Goal: Navigation & Orientation: Understand site structure

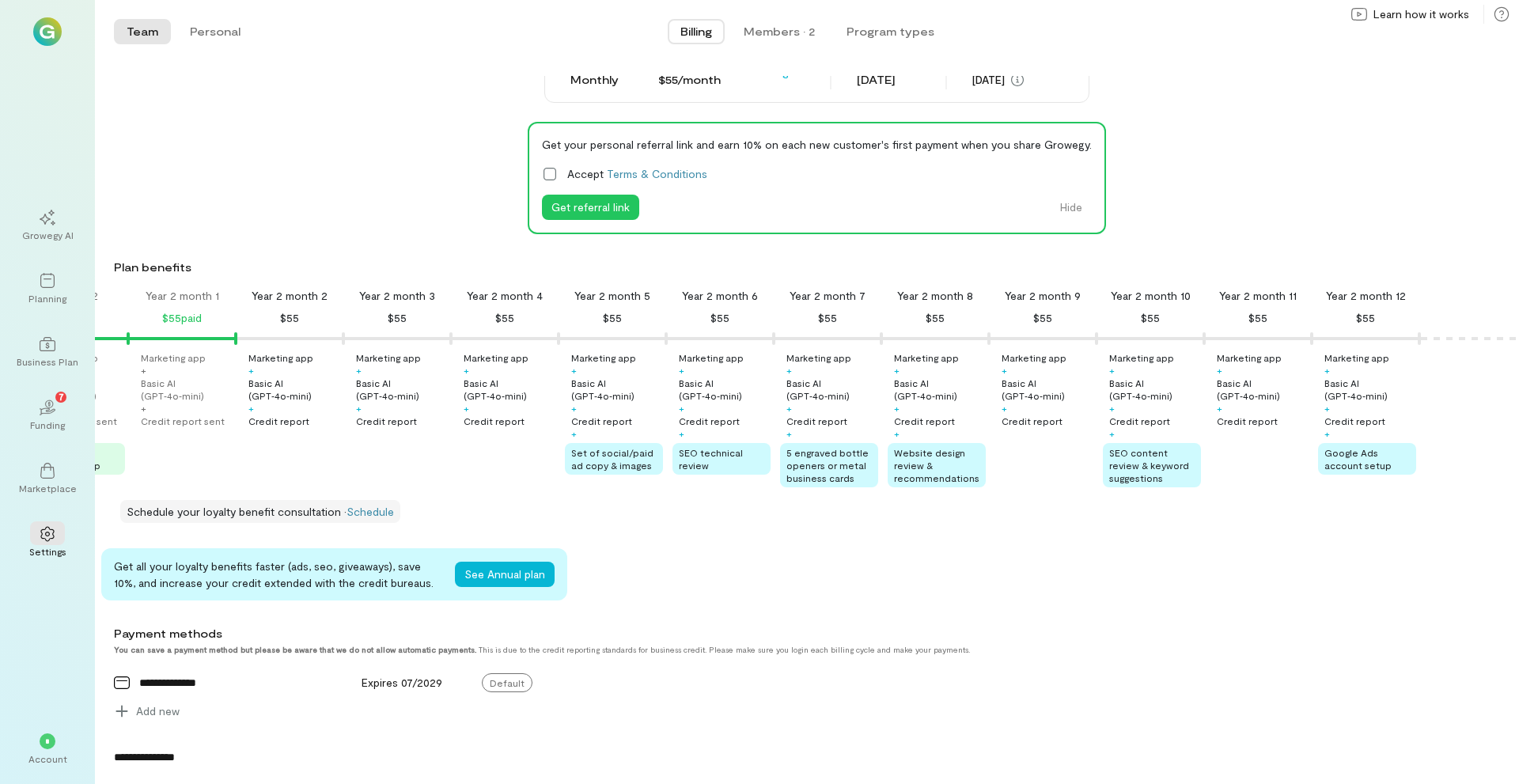
scroll to position [79, 0]
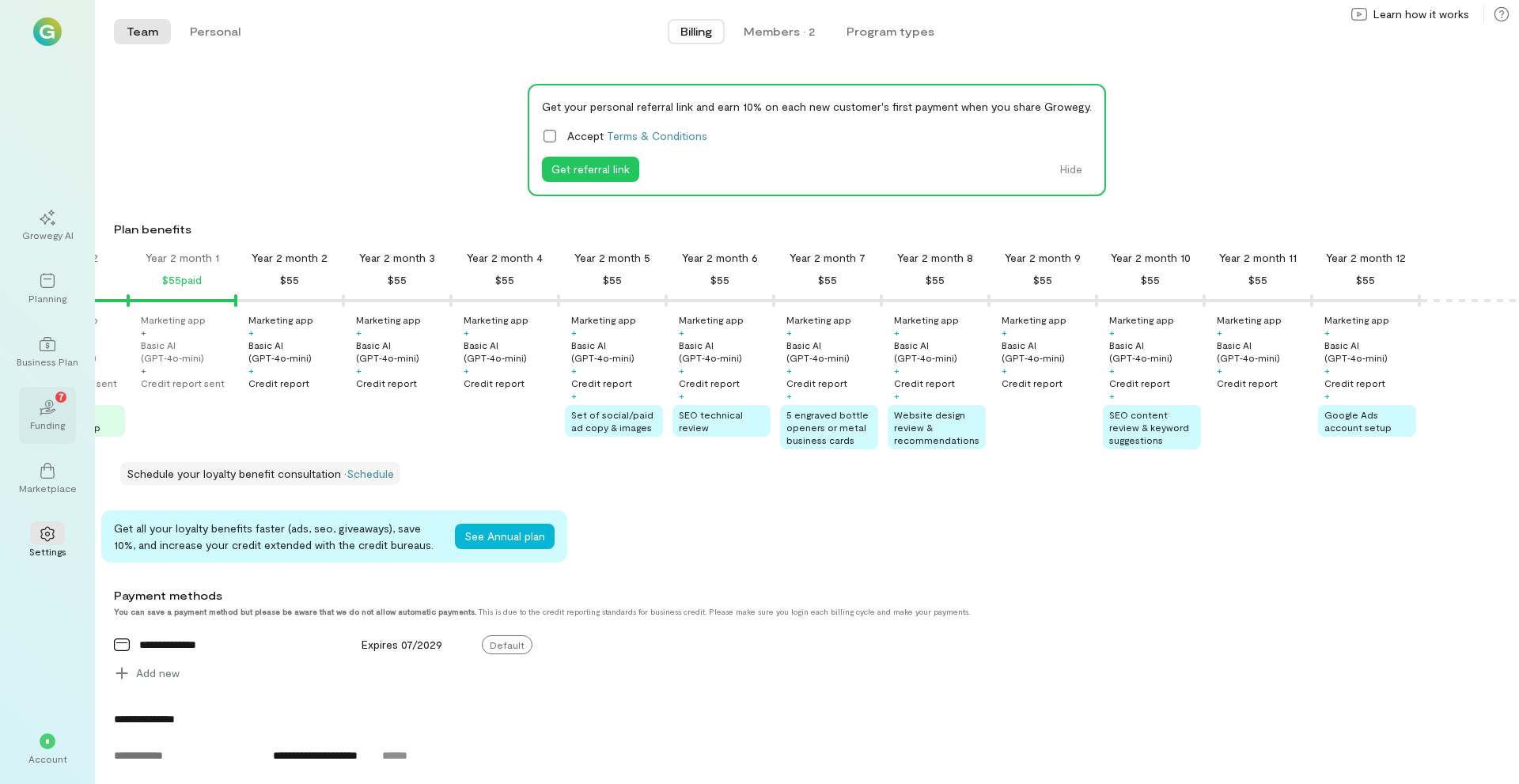
click at [32, 416] on div "02 7" at bounding box center [47, 406] width 35 height 24
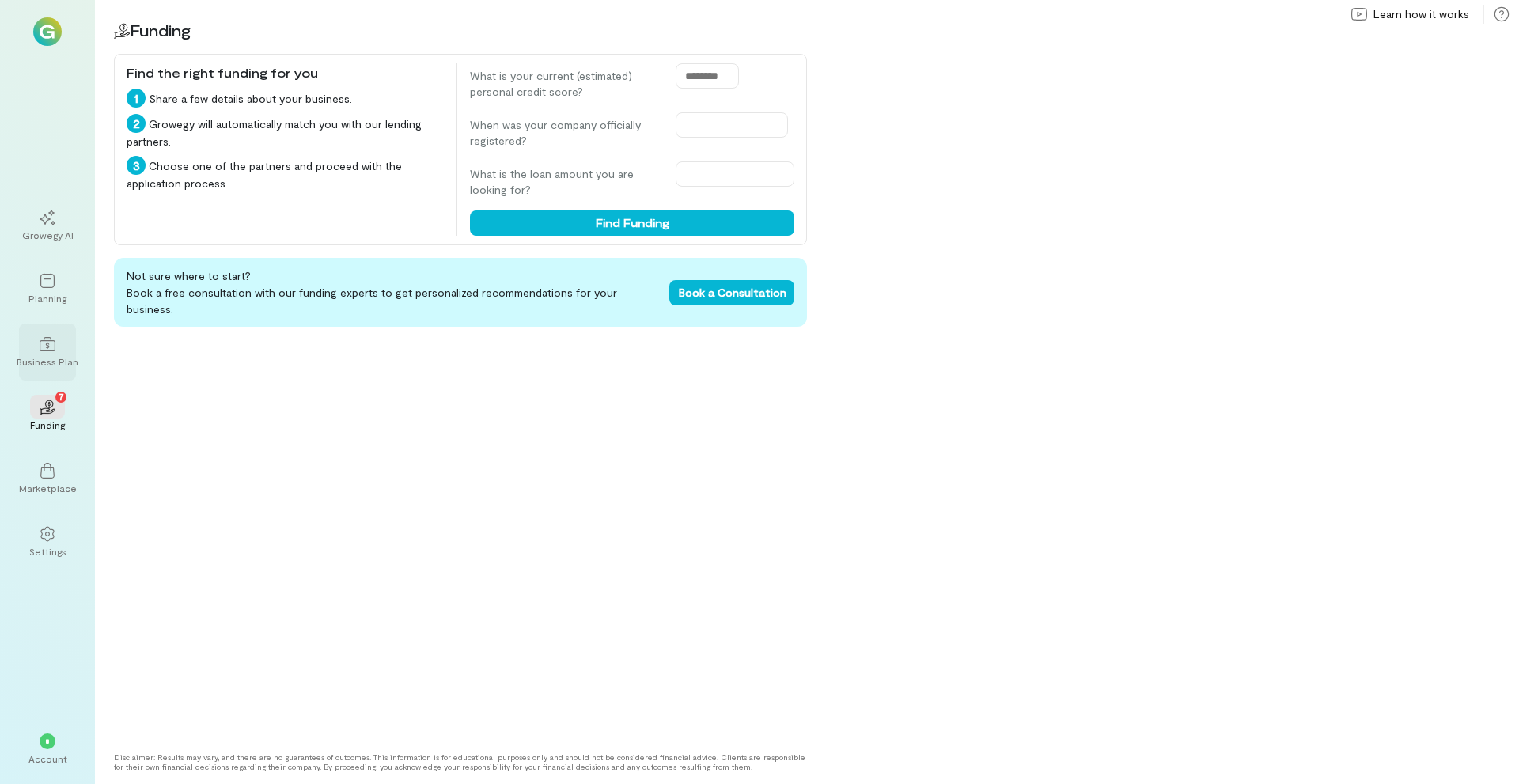
click at [51, 337] on icon at bounding box center [47, 344] width 16 height 16
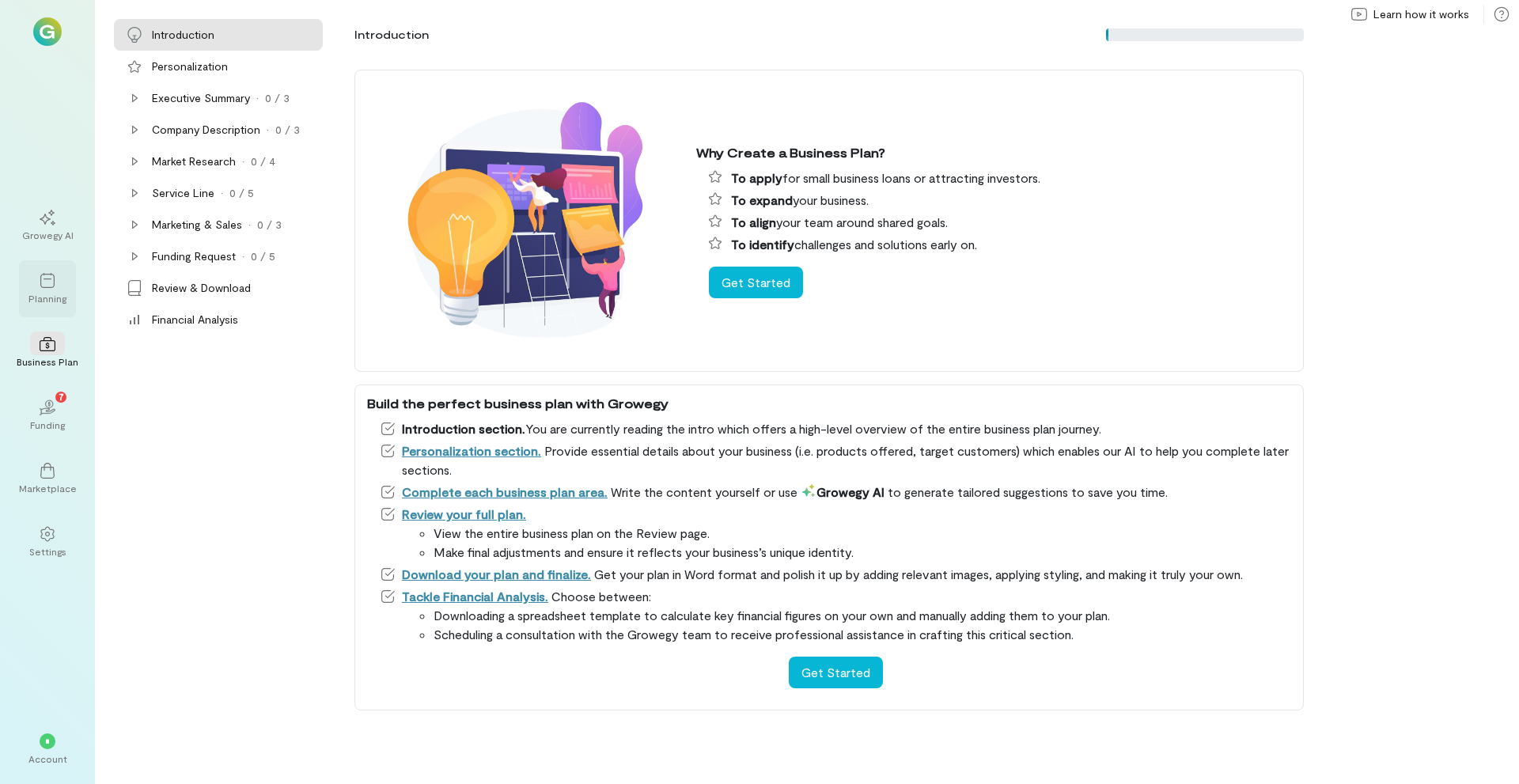
click at [63, 265] on div "Planning" at bounding box center [47, 289] width 57 height 57
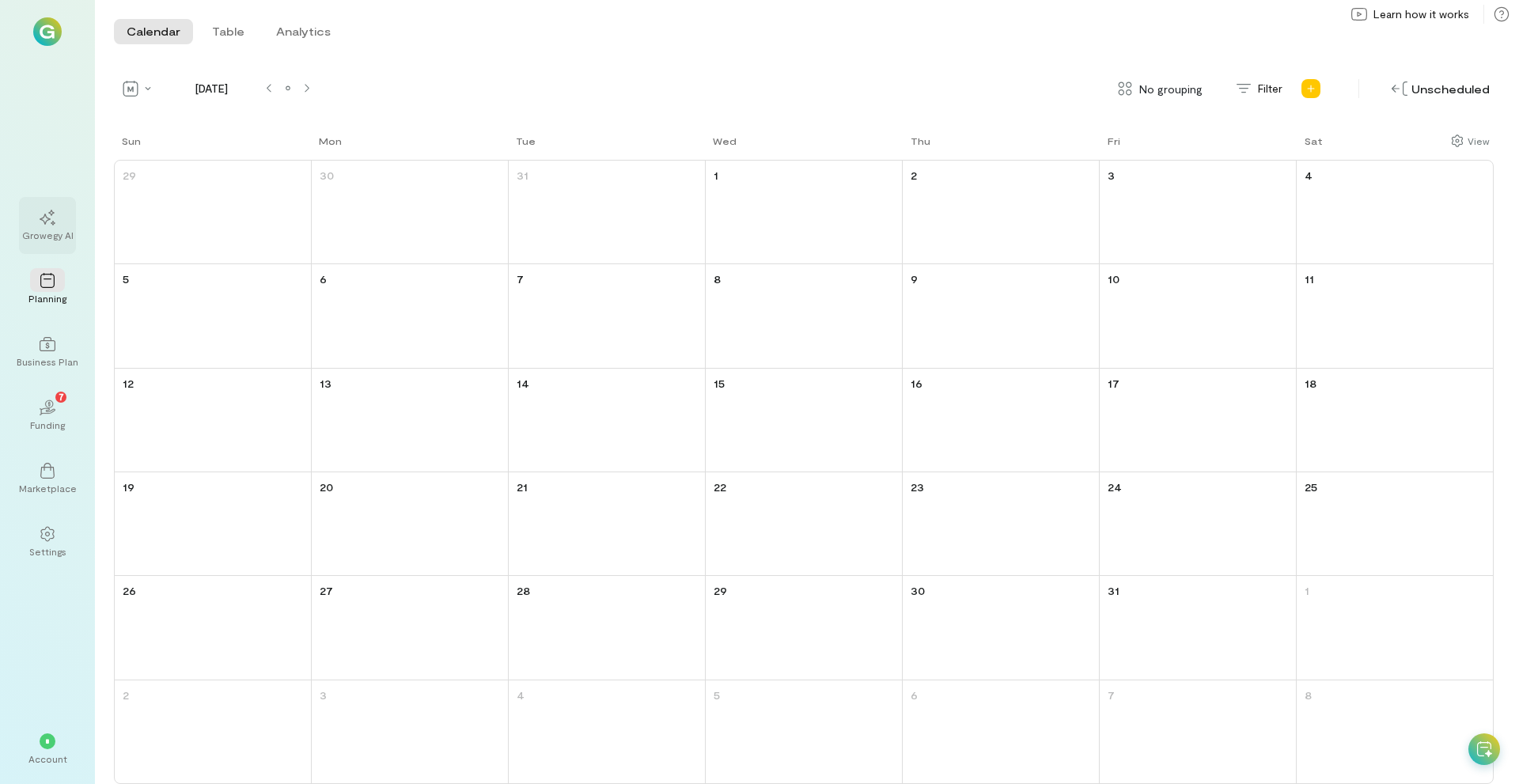
click at [54, 218] on icon at bounding box center [47, 217] width 16 height 16
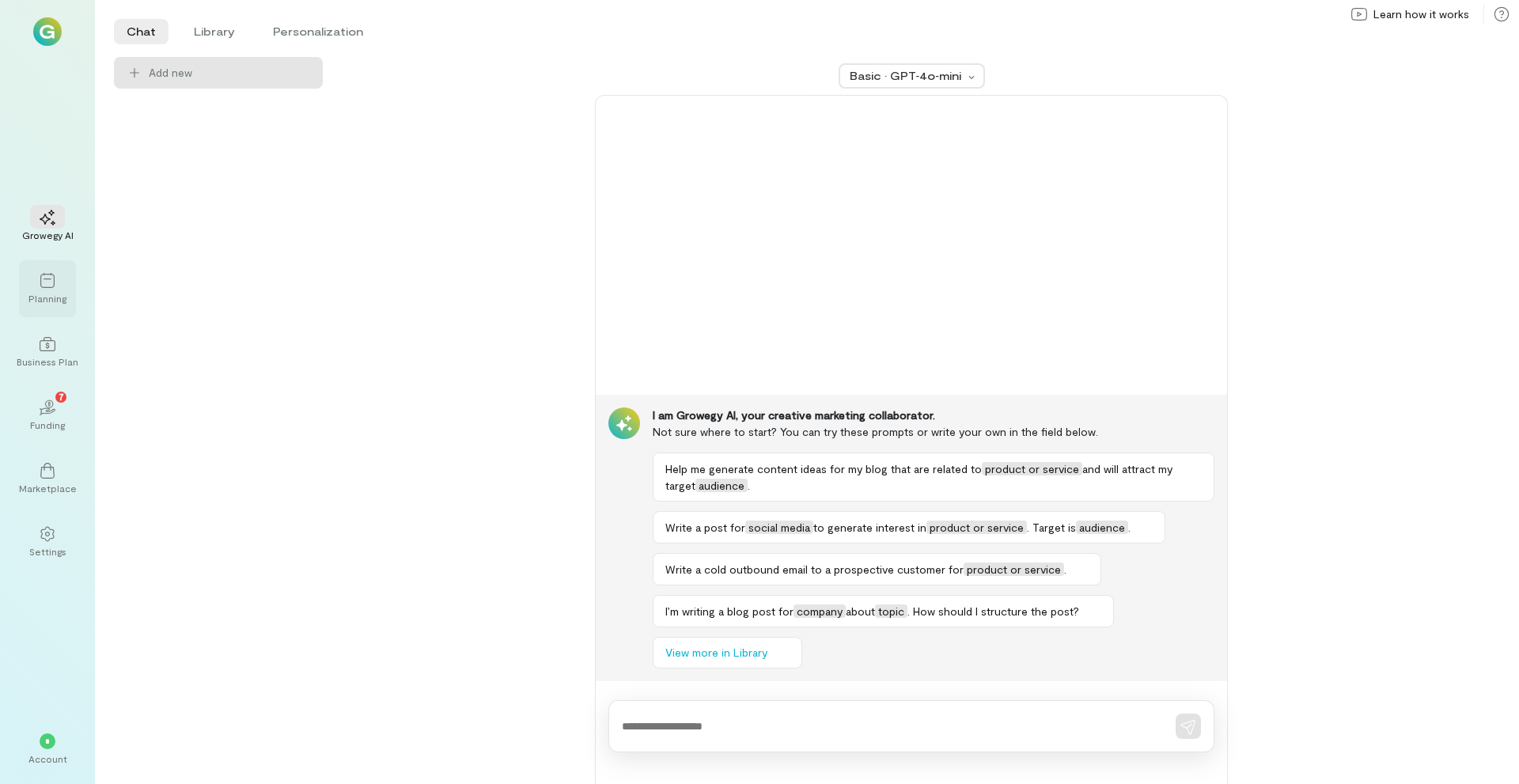
click at [59, 304] on div "Planning" at bounding box center [47, 289] width 57 height 57
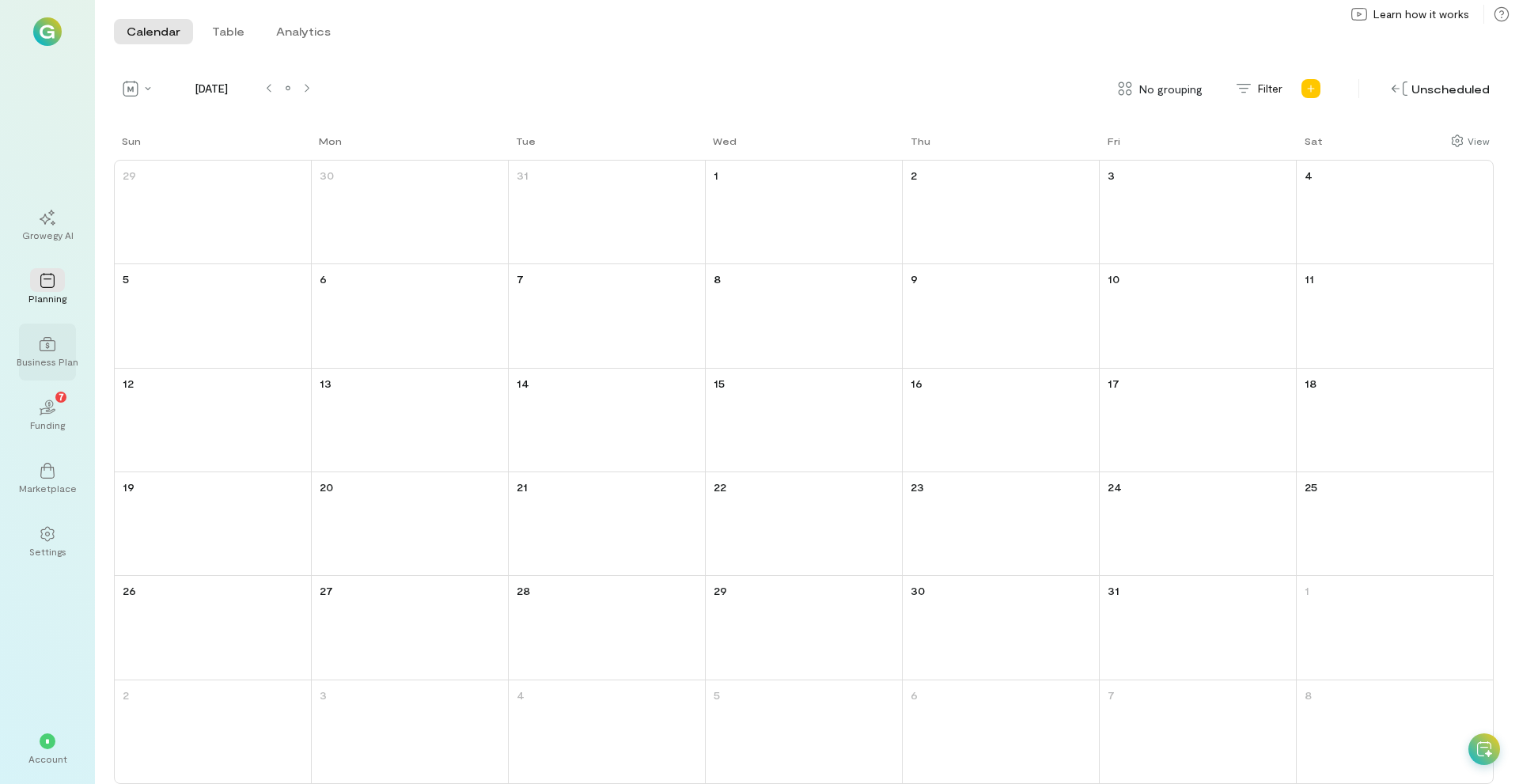
click at [47, 354] on div at bounding box center [47, 343] width 35 height 24
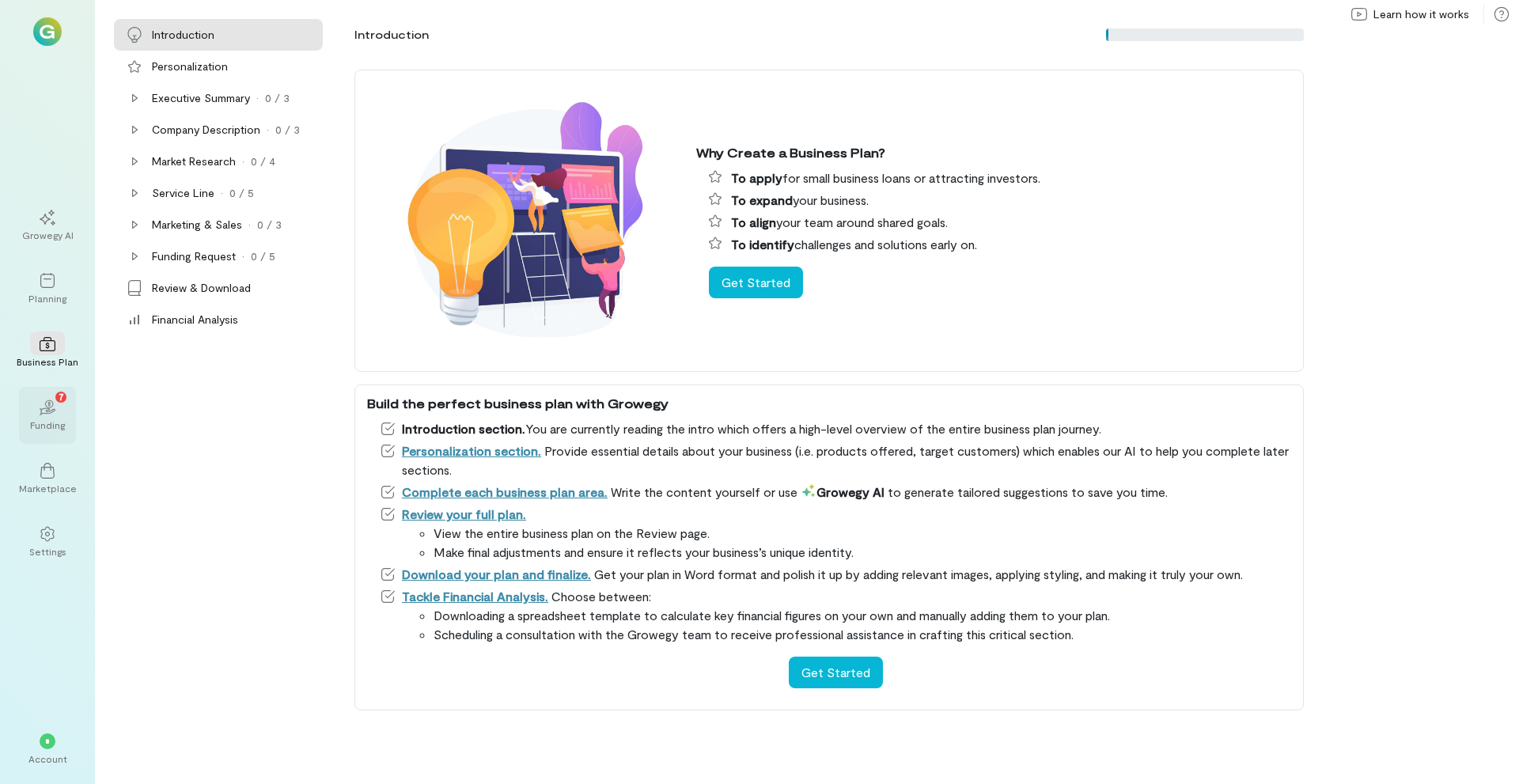
click at [41, 420] on div "Funding" at bounding box center [47, 424] width 35 height 12
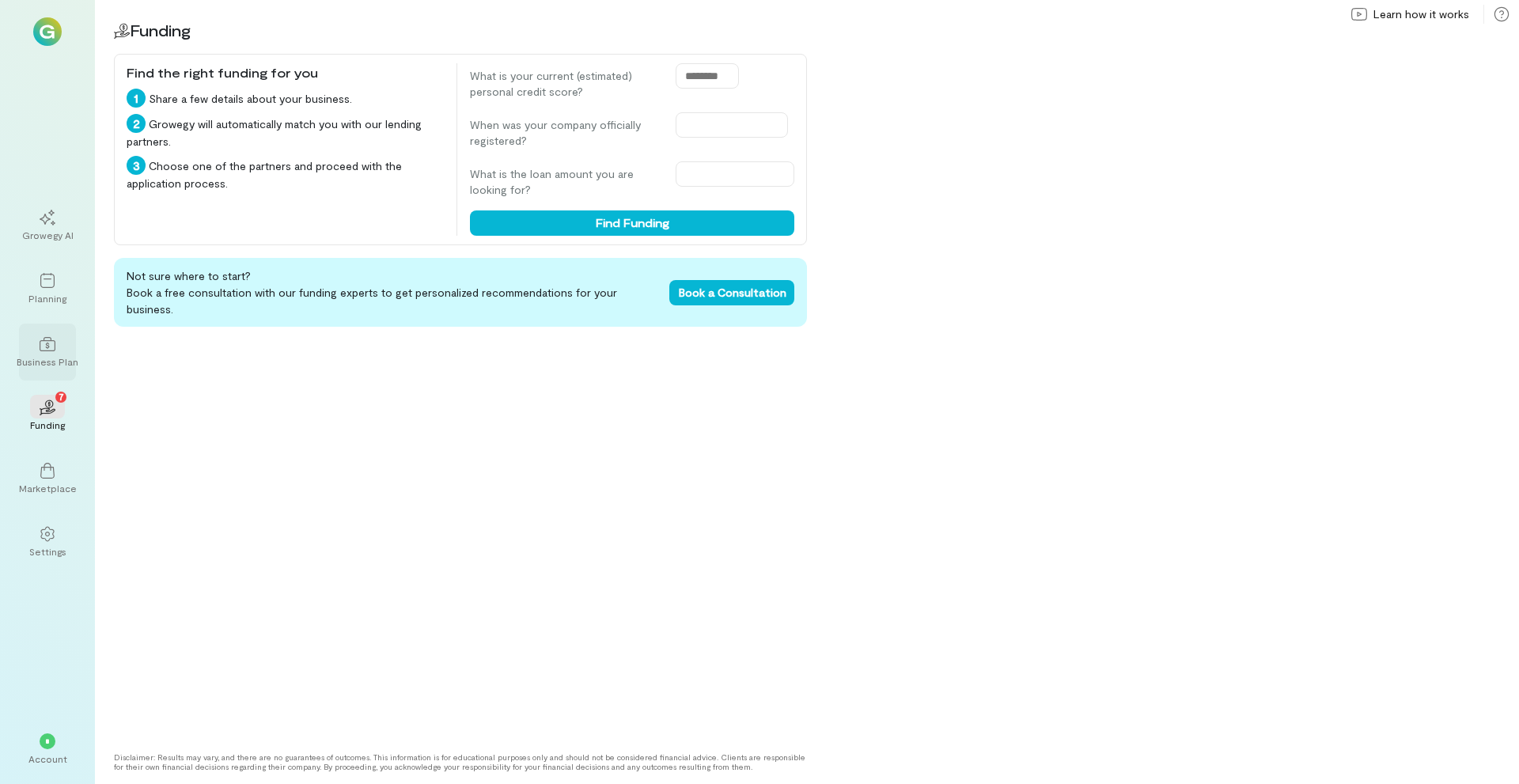
click at [46, 375] on div "Business Plan" at bounding box center [47, 351] width 57 height 57
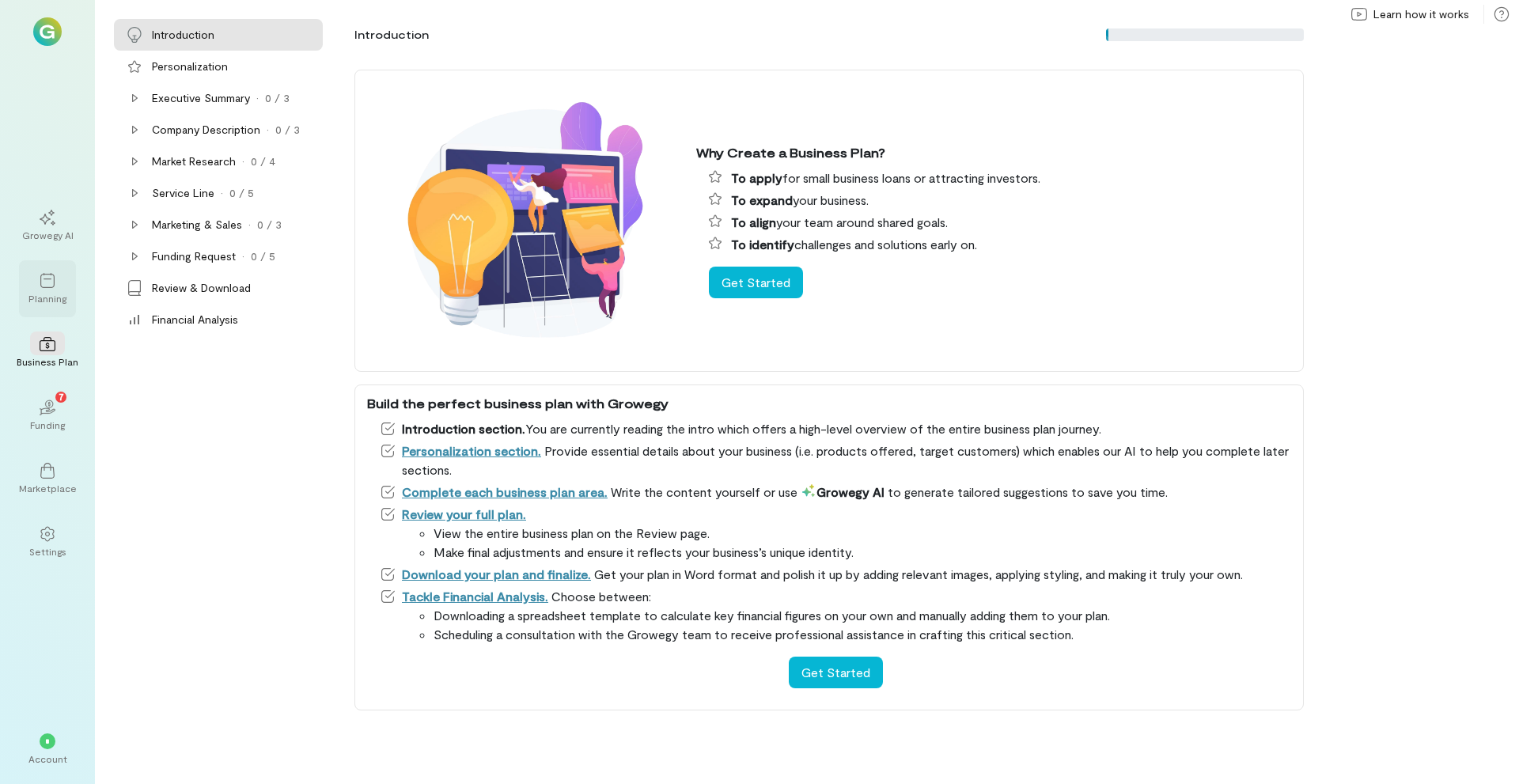
click at [48, 279] on icon at bounding box center [47, 280] width 14 height 15
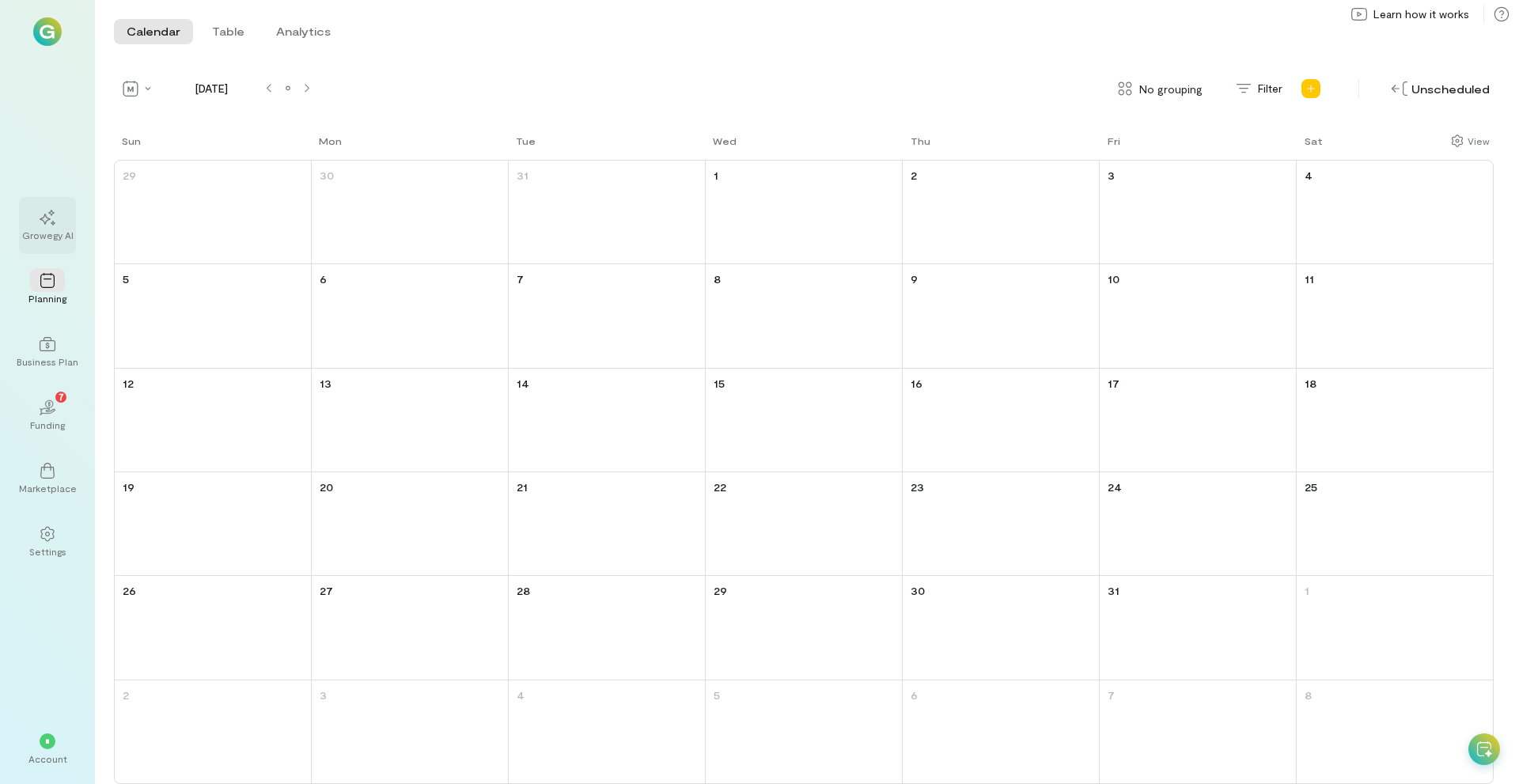
click at [47, 223] on icon at bounding box center [47, 217] width 16 height 16
